Goal: Navigation & Orientation: Find specific page/section

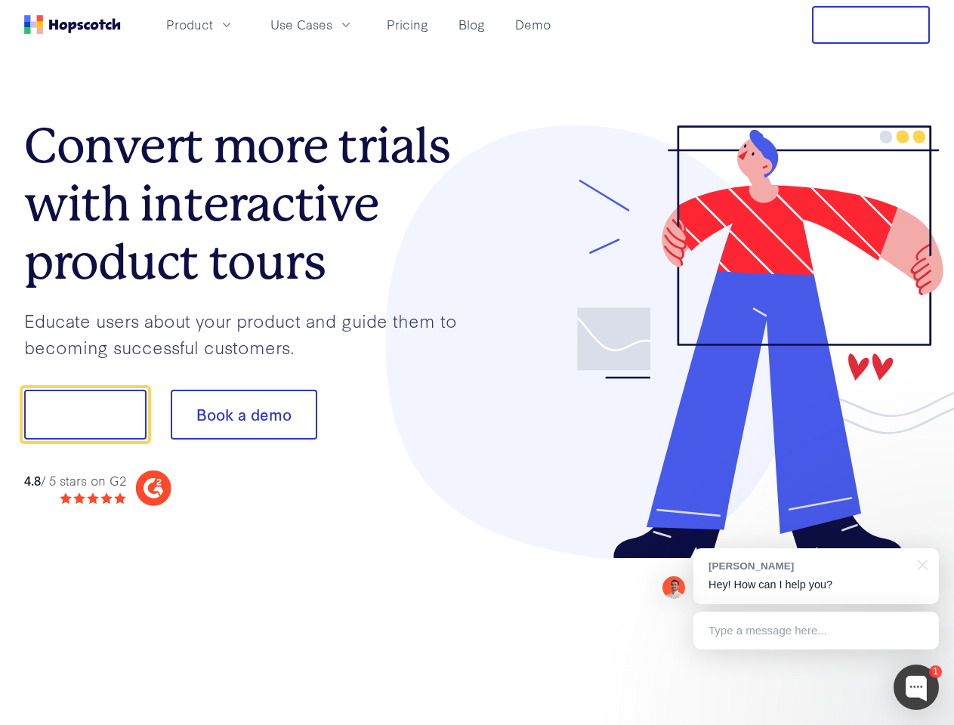
click at [478, 363] on div at bounding box center [704, 342] width 453 height 434
click at [213, 24] on span "Product" at bounding box center [189, 24] width 47 height 19
click at [332, 24] on span "Use Cases" at bounding box center [302, 24] width 62 height 19
click at [871, 25] on button "Free Trial" at bounding box center [871, 25] width 118 height 38
click at [85, 415] on button "Show me!" at bounding box center [85, 415] width 122 height 50
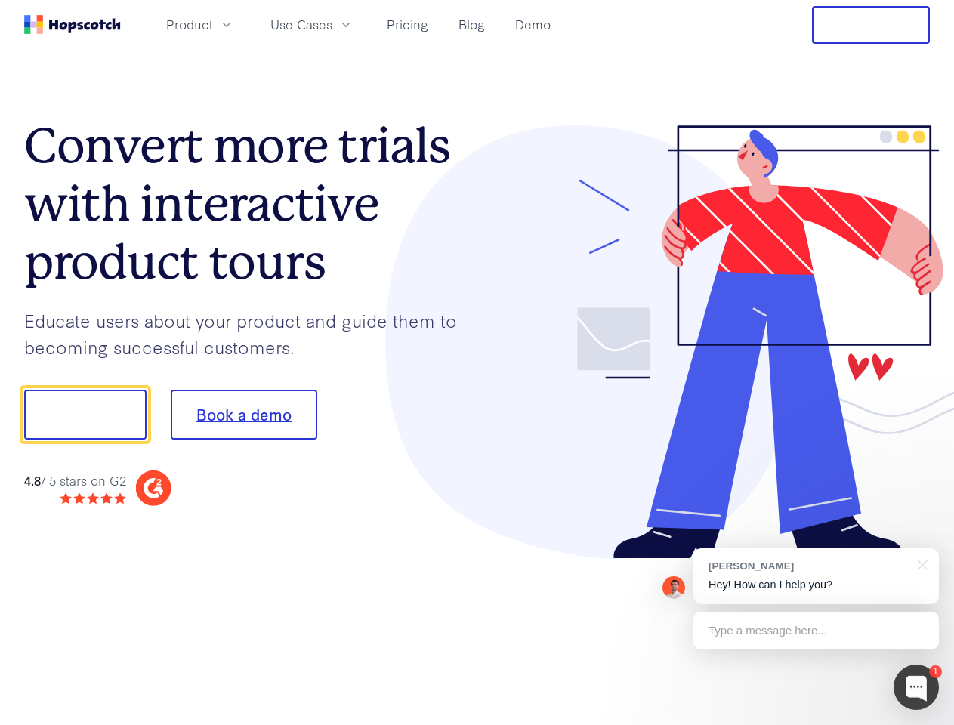
click at [243, 415] on button "Book a demo" at bounding box center [244, 415] width 147 height 50
click at [917, 688] on div at bounding box center [916, 687] width 45 height 45
click at [816, 577] on div "[PERSON_NAME] Hey! How can I help you?" at bounding box center [817, 577] width 246 height 56
click at [920, 564] on div at bounding box center [797, 513] width 283 height 301
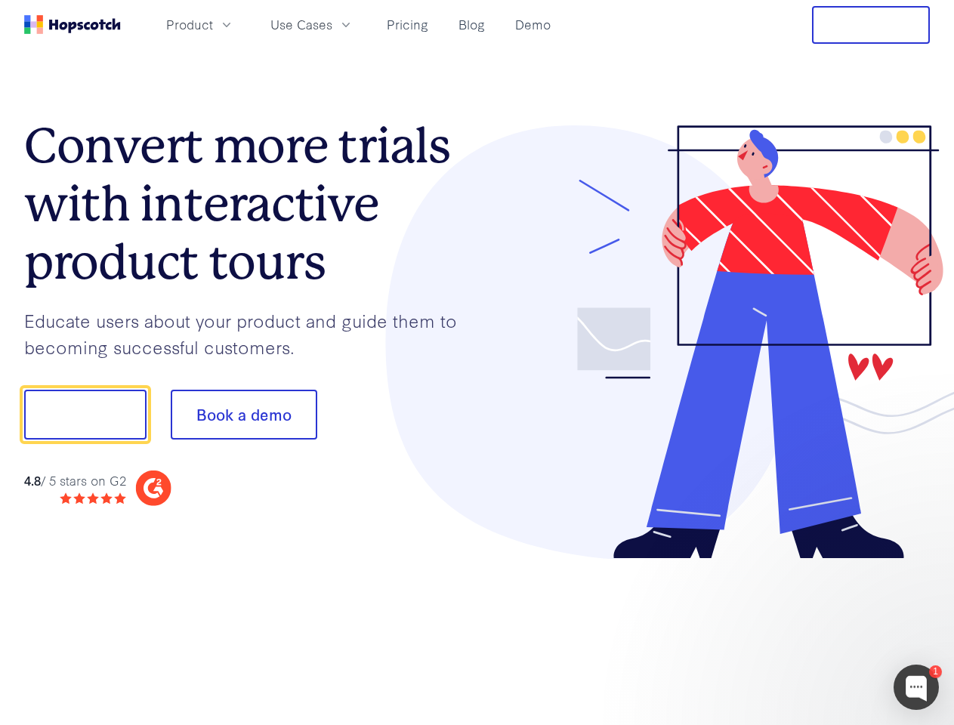
click at [816, 631] on div at bounding box center [797, 513] width 283 height 301
